Goal: Information Seeking & Learning: Find specific fact

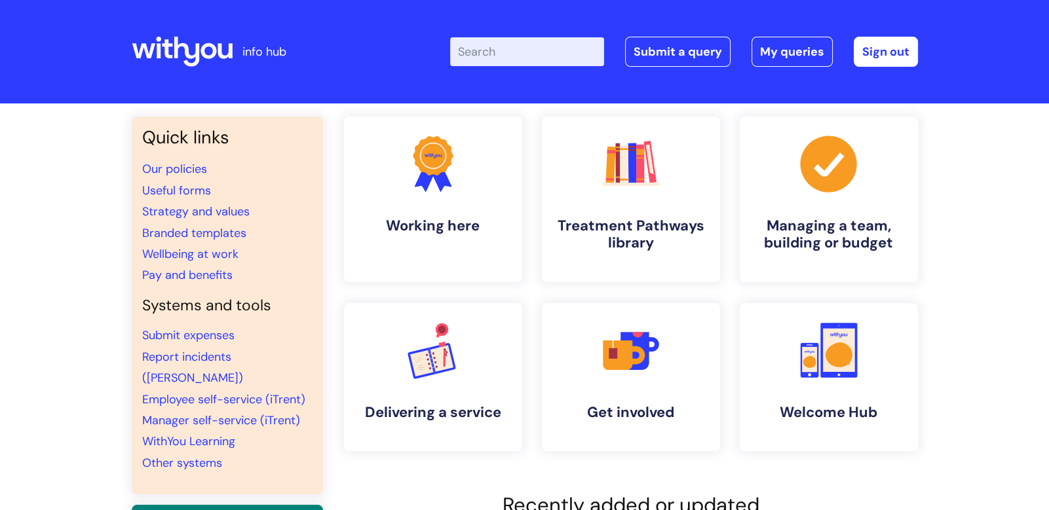
click at [472, 64] on input "Enter your search term here..." at bounding box center [527, 51] width 154 height 29
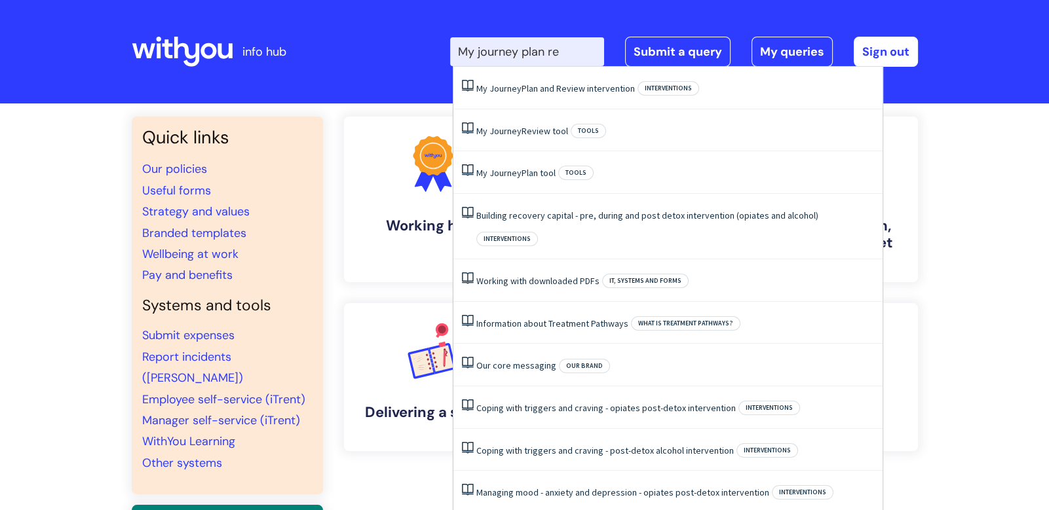
type input "My journey plan rev"
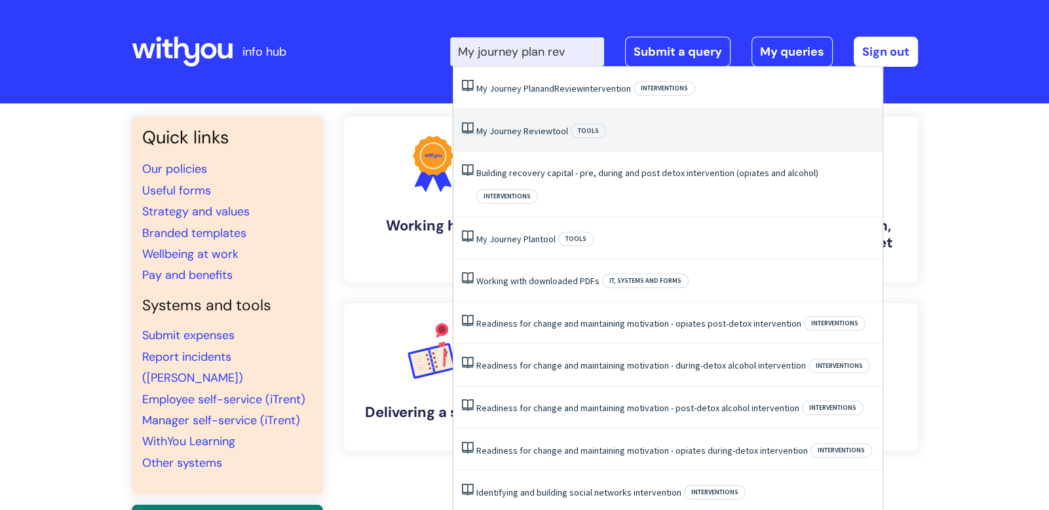
click at [502, 121] on li "My Journey Review tool Tools" at bounding box center [667, 130] width 429 height 43
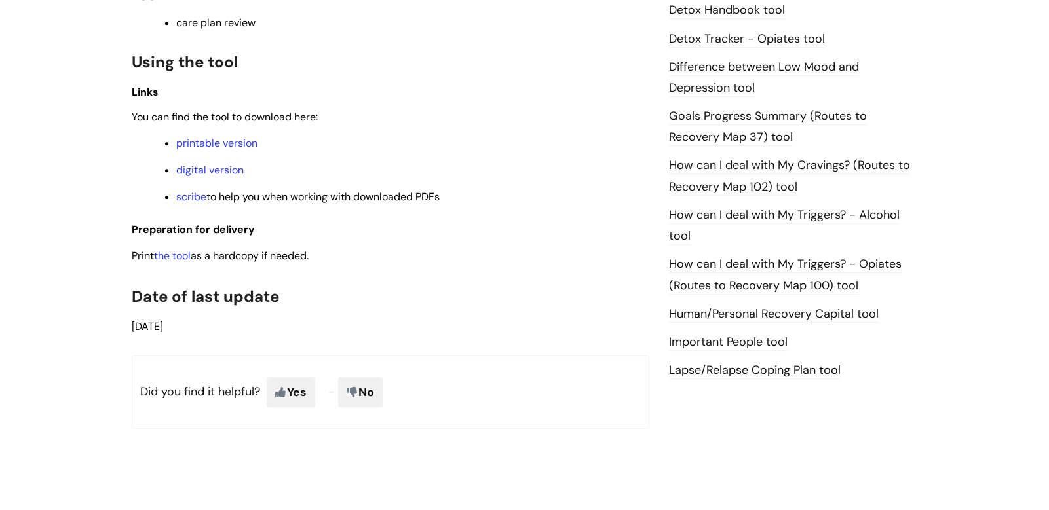
scroll to position [847, 0]
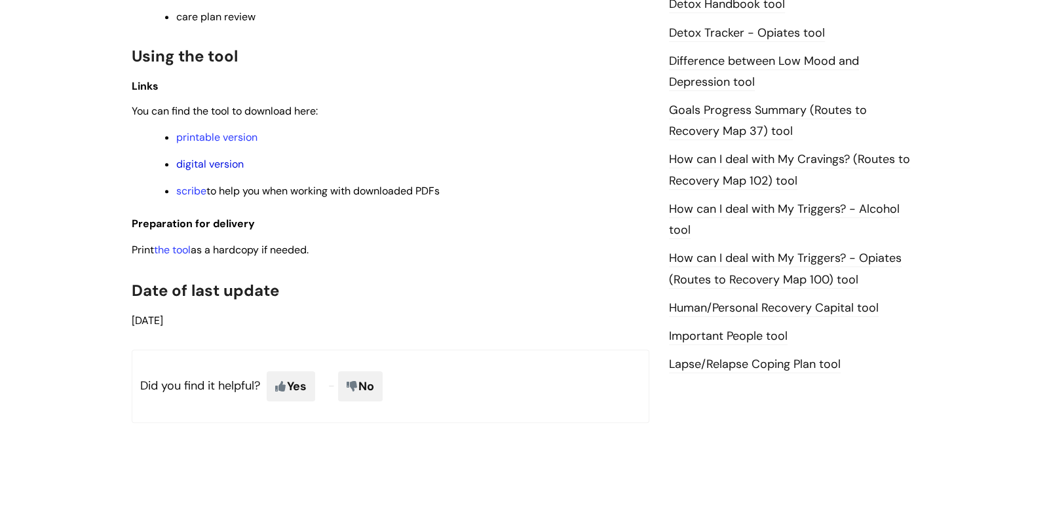
click at [231, 168] on link "digital version" at bounding box center [209, 164] width 67 height 14
